Goal: Use online tool/utility: Utilize a website feature to perform a specific function

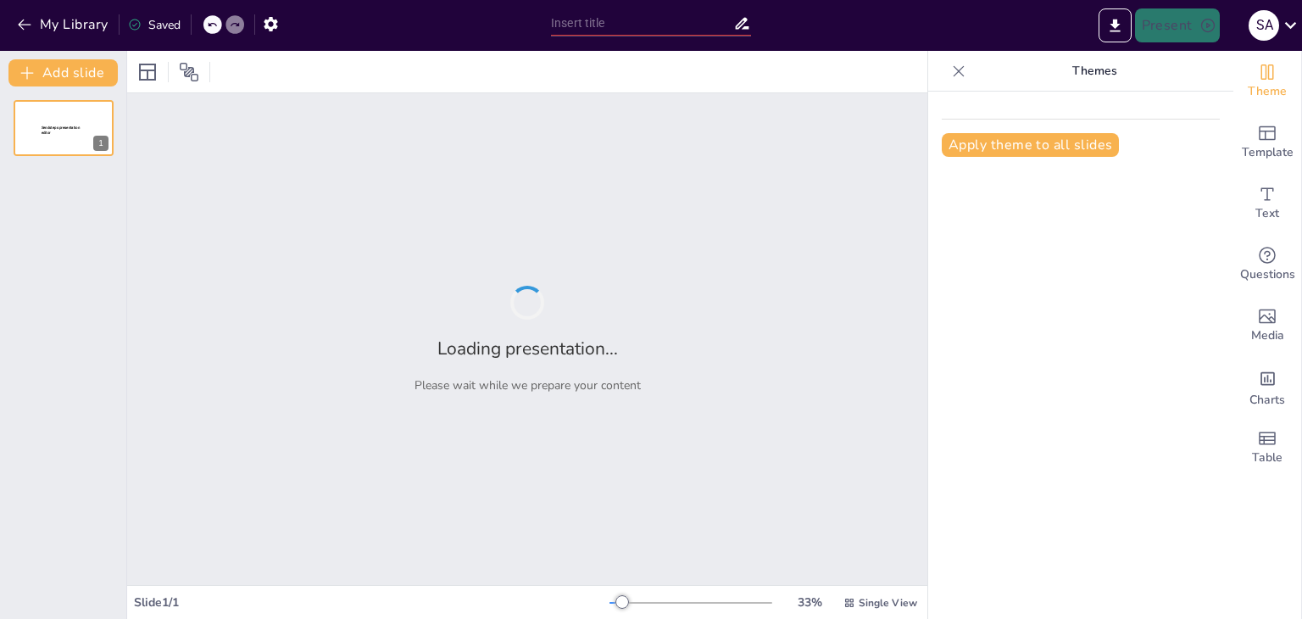
type input "New Sendsteps"
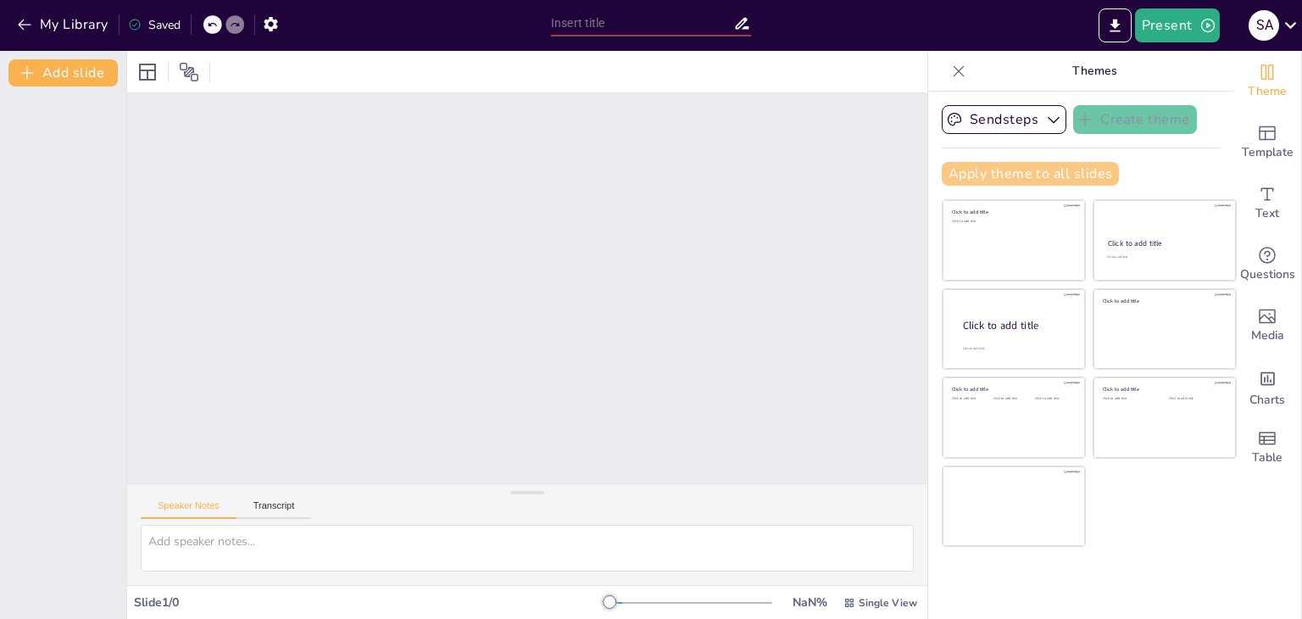
click at [1028, 177] on button "Apply theme to all slides" at bounding box center [1030, 174] width 177 height 24
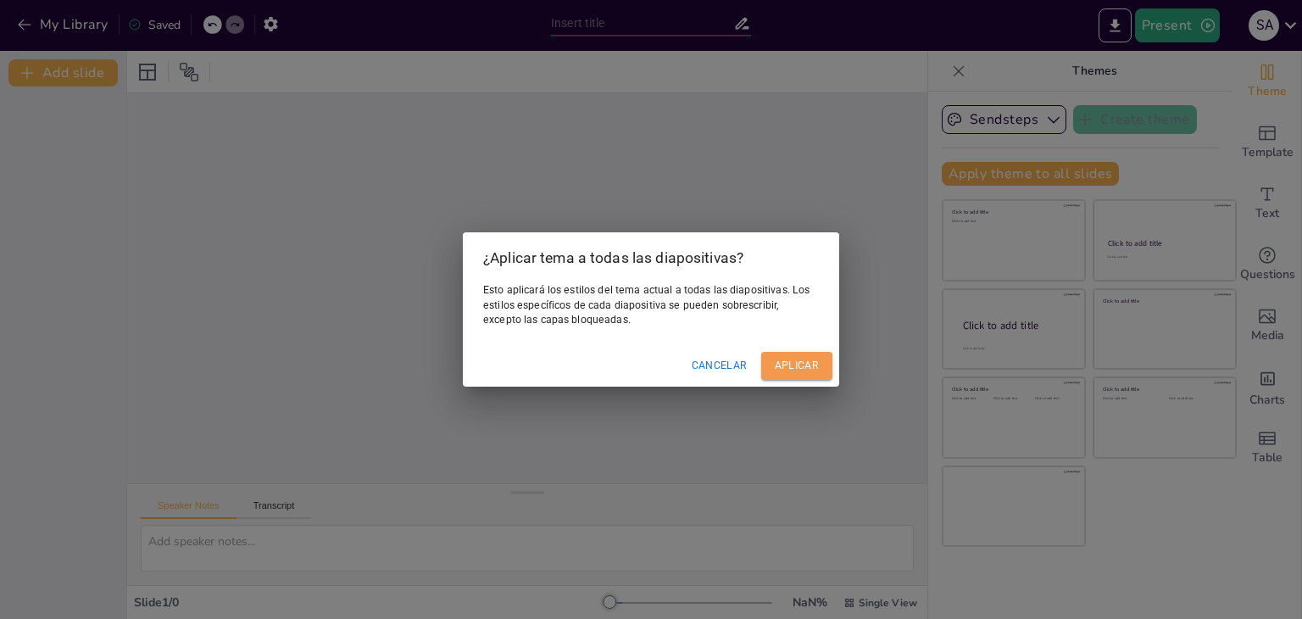
click at [802, 357] on font "Aplicar" at bounding box center [797, 366] width 44 height 18
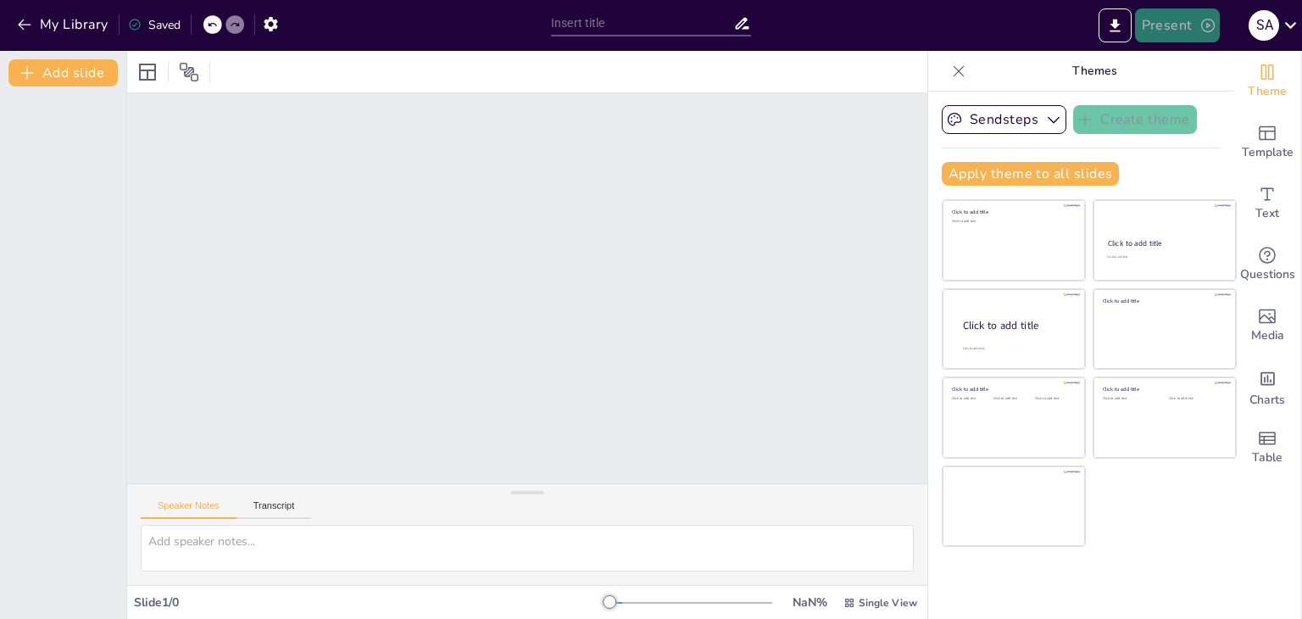
click at [1157, 28] on button "Present" at bounding box center [1177, 25] width 85 height 34
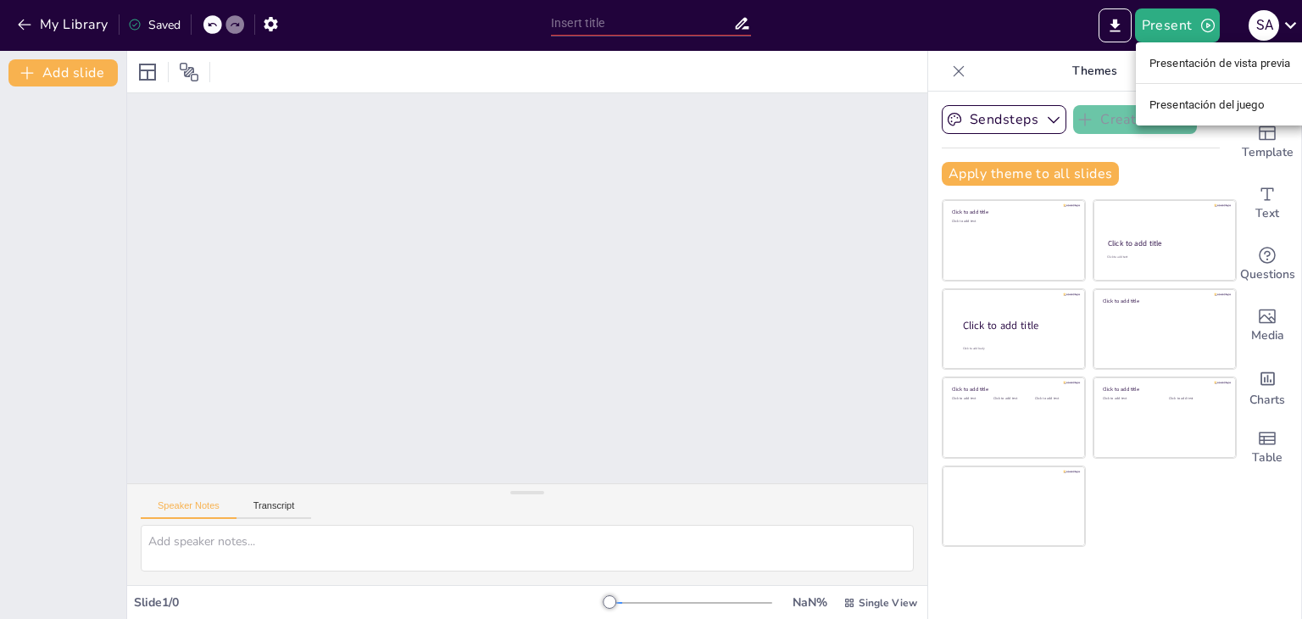
click at [1180, 64] on font "Presentación de vista previa" at bounding box center [1221, 63] width 142 height 13
